Goal: Find specific page/section: Find specific page/section

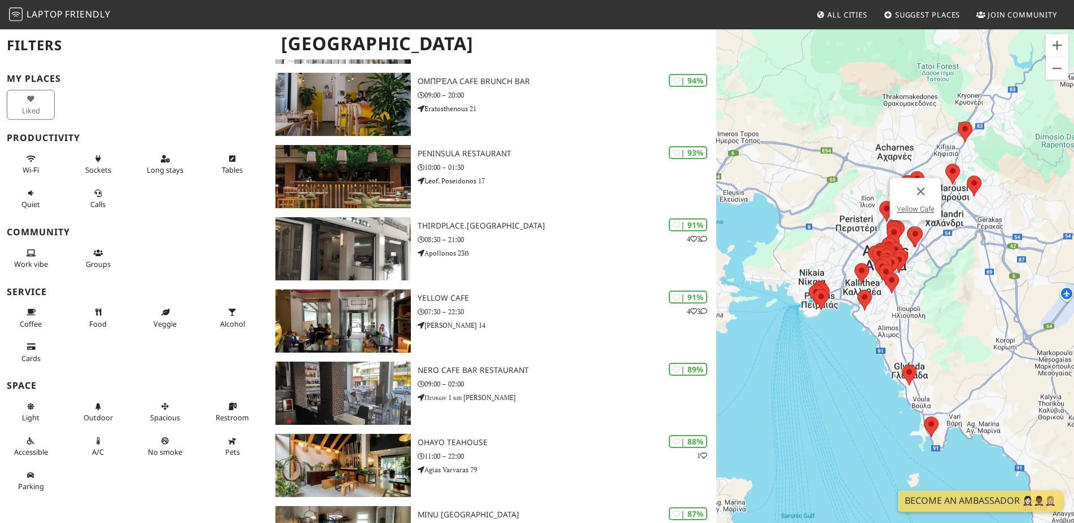
scroll to position [224, 0]
click at [1059, 44] on button "Zoom in" at bounding box center [1057, 45] width 23 height 23
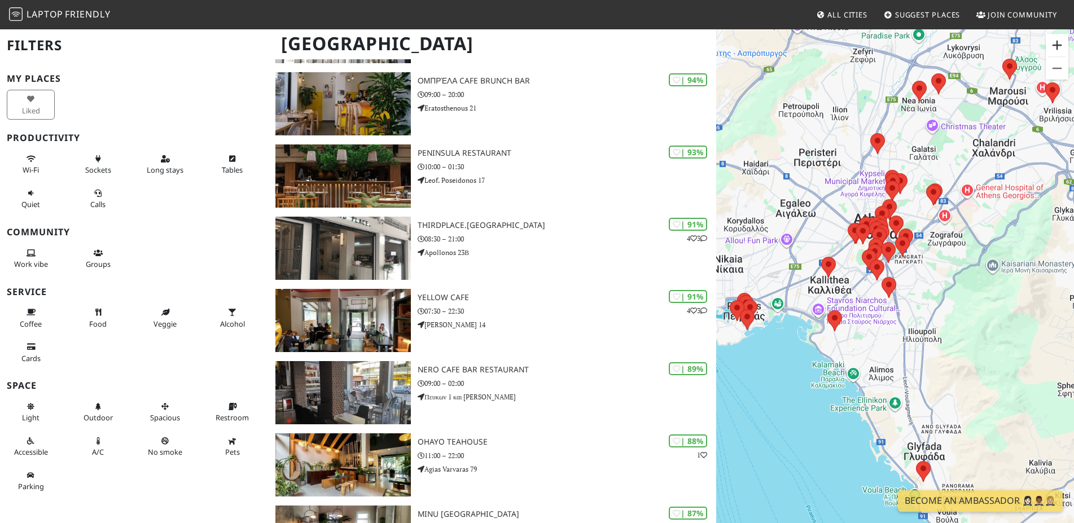
click at [1059, 44] on button "Zoom in" at bounding box center [1057, 45] width 23 height 23
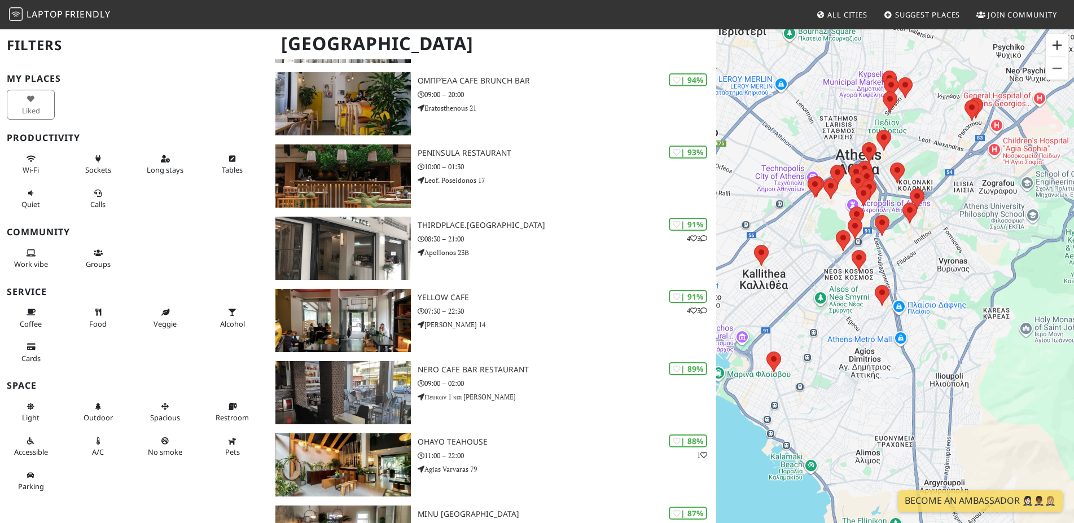
click at [1059, 44] on button "Zoom in" at bounding box center [1057, 45] width 23 height 23
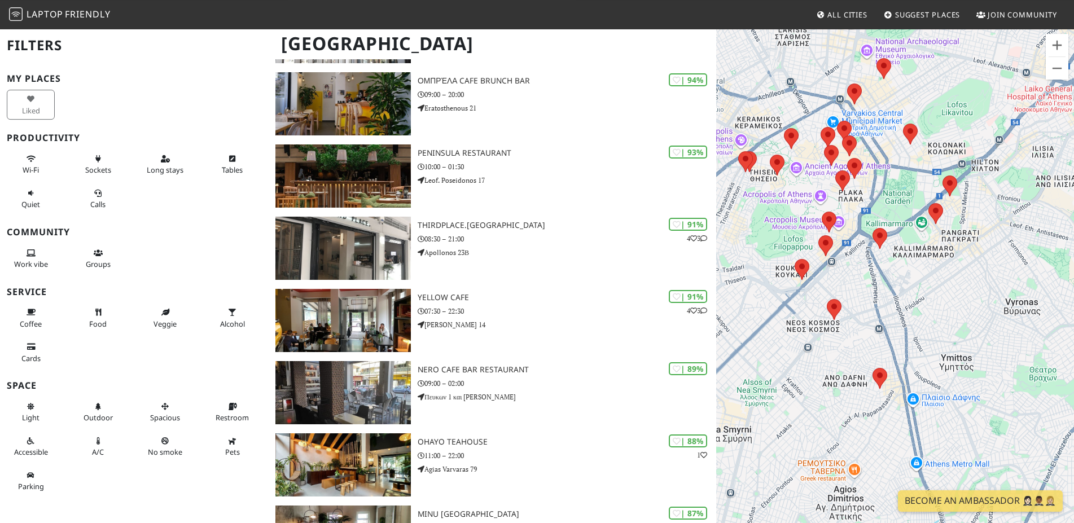
drag, startPoint x: 980, startPoint y: 155, endPoint x: 988, endPoint y: 234, distance: 79.4
click at [988, 234] on div at bounding box center [895, 289] width 358 height 523
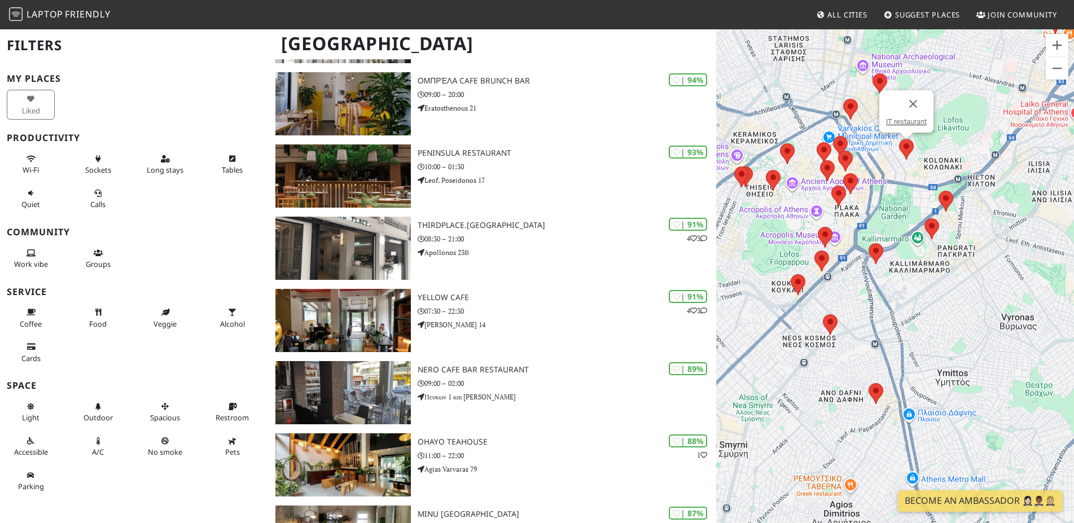
click at [899, 139] on area at bounding box center [899, 139] width 0 height 0
click at [1054, 49] on button "Zoom in" at bounding box center [1057, 45] width 23 height 23
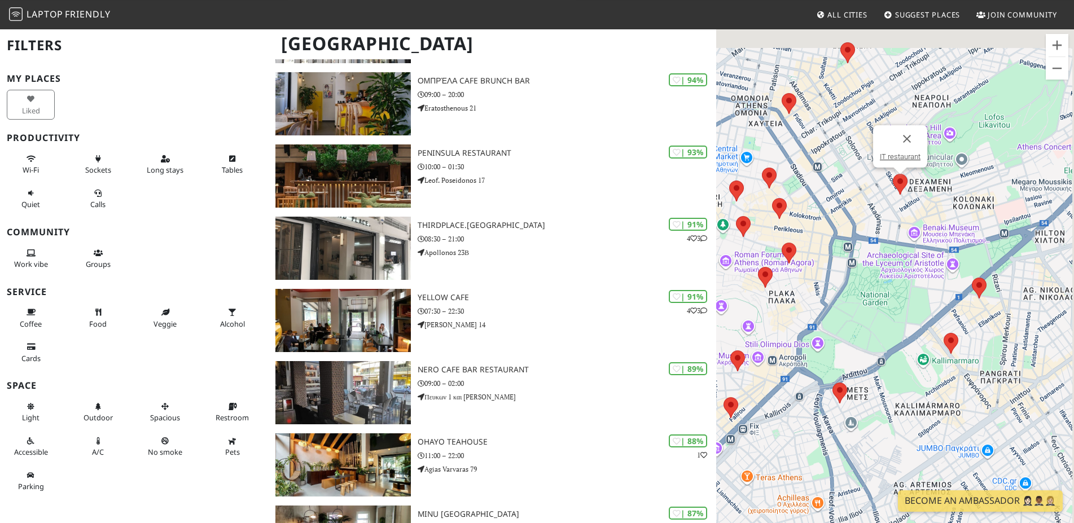
drag, startPoint x: 951, startPoint y: 97, endPoint x: 934, endPoint y: 280, distance: 183.7
click at [934, 280] on div "IT restaurant" at bounding box center [895, 289] width 358 height 523
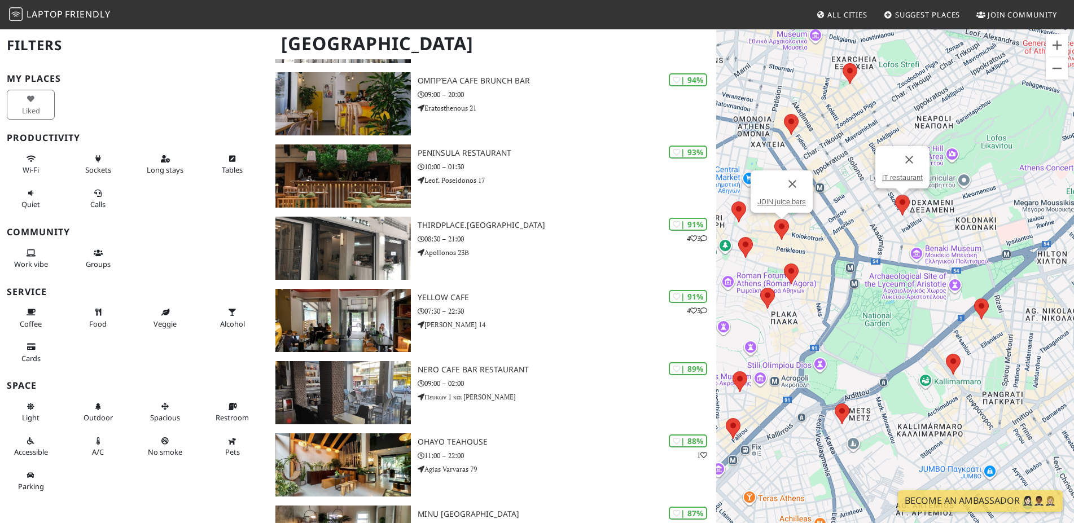
click at [774, 219] on area at bounding box center [774, 219] width 0 height 0
click at [794, 181] on button "Close" at bounding box center [792, 183] width 27 height 27
click at [784, 114] on area at bounding box center [784, 114] width 0 height 0
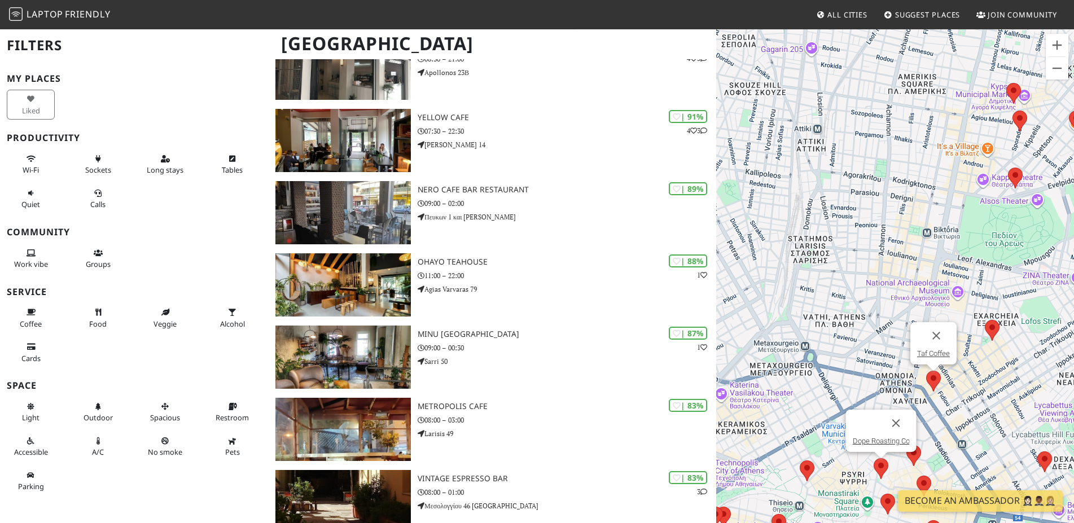
scroll to position [397, 0]
